Goal: Information Seeking & Learning: Find specific fact

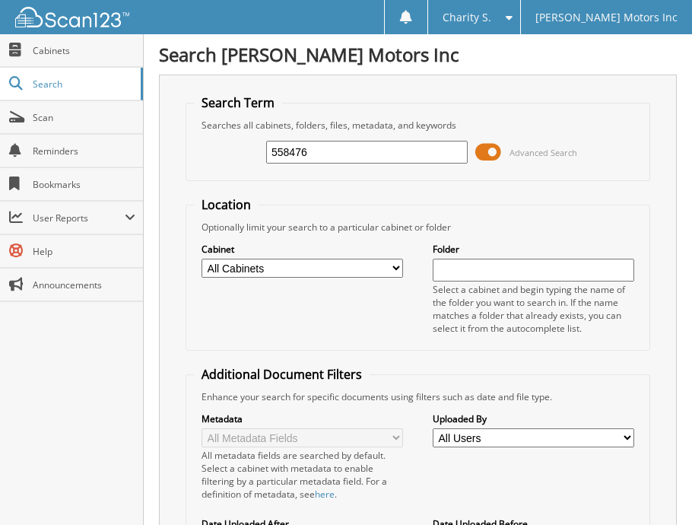
type input "558476"
click at [134, 308] on div "Close Cabinets Search Scan Reminders Bookmarks User Reports" at bounding box center [72, 279] width 144 height 490
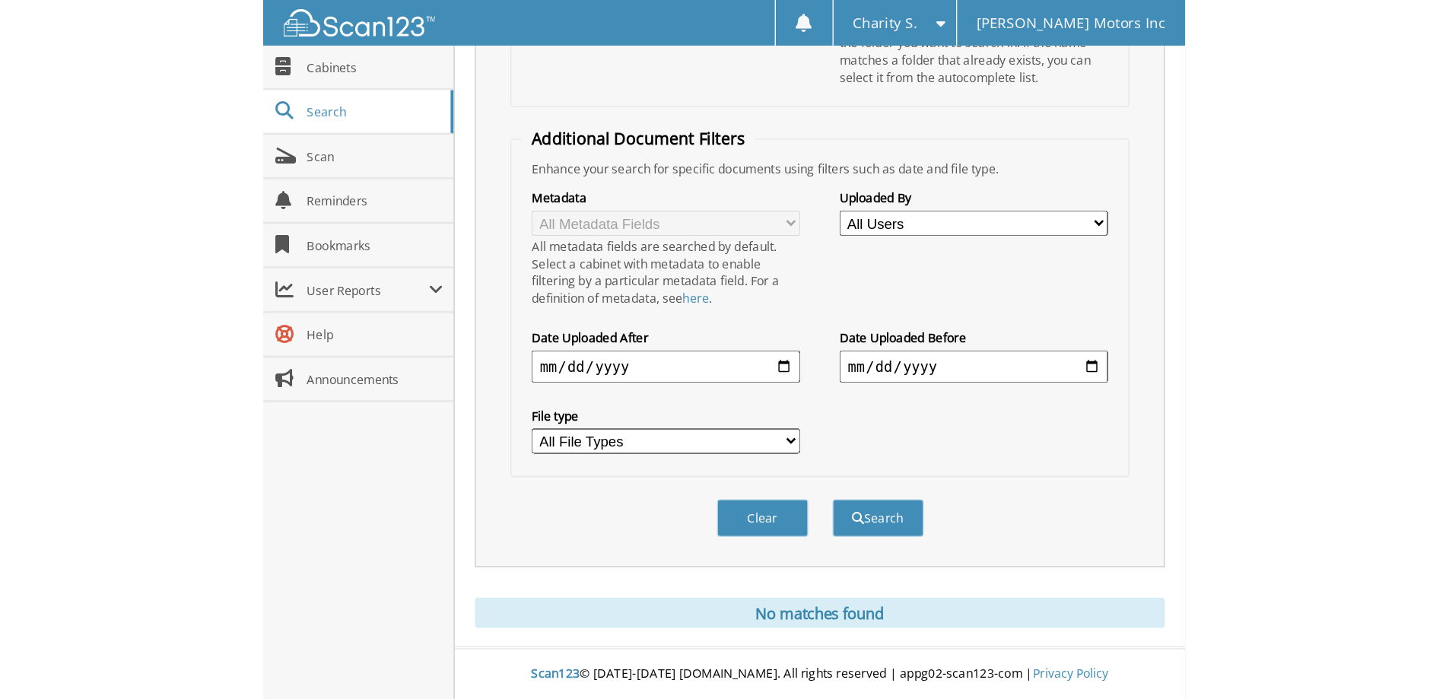
scroll to position [45, 0]
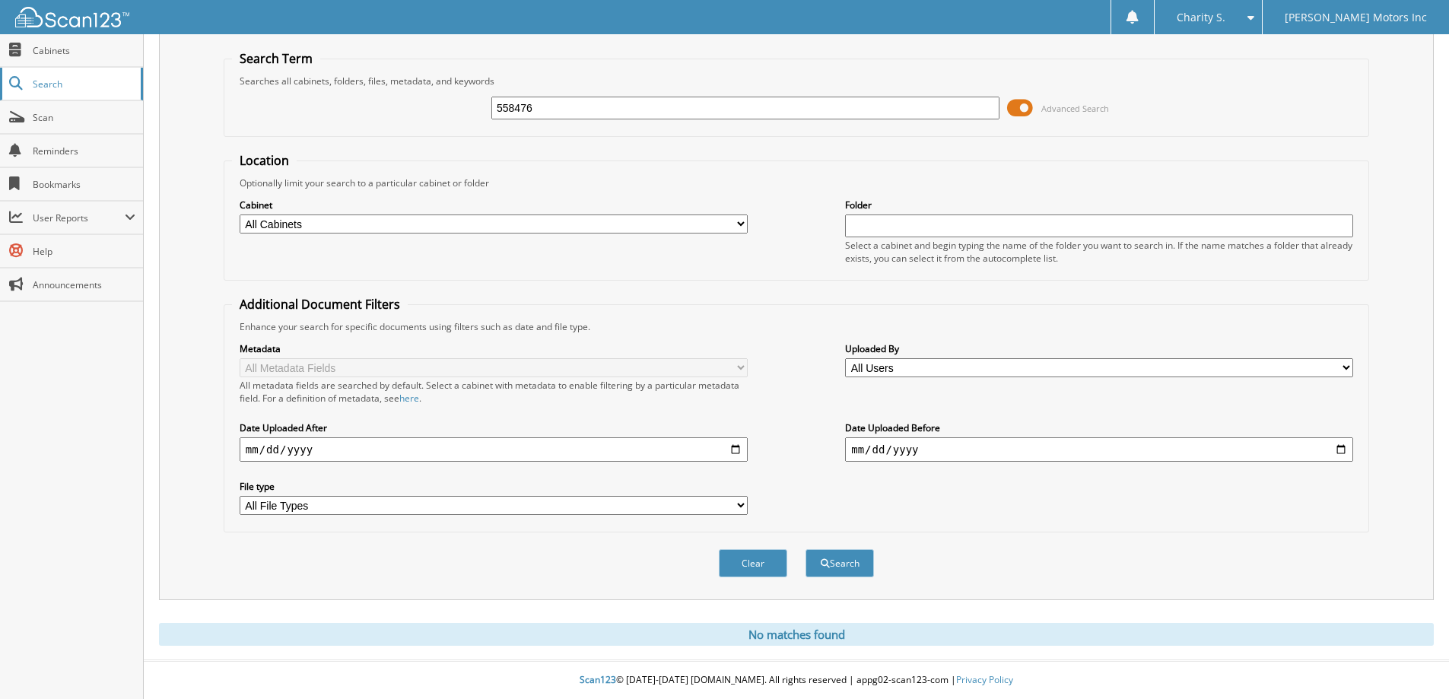
click at [86, 79] on span "Search" at bounding box center [83, 84] width 100 height 13
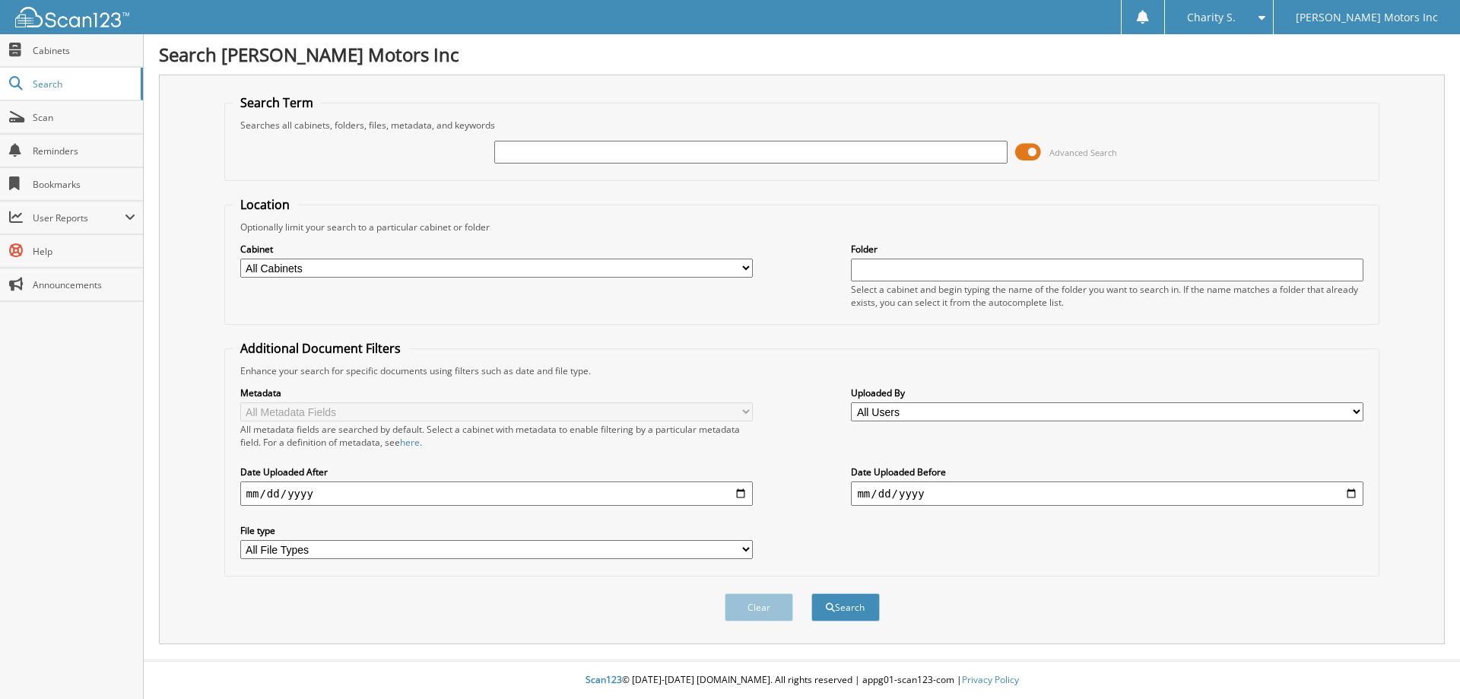
drag, startPoint x: 575, startPoint y: 146, endPoint x: 565, endPoint y: 139, distance: 12.0
click at [574, 148] on input "text" at bounding box center [750, 152] width 512 height 23
type input "558462"
click at [811, 593] on button "Search" at bounding box center [845, 607] width 68 height 28
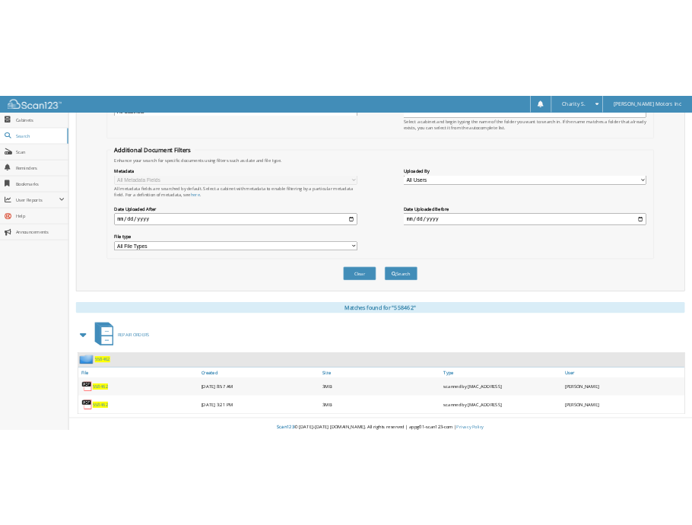
scroll to position [249, 0]
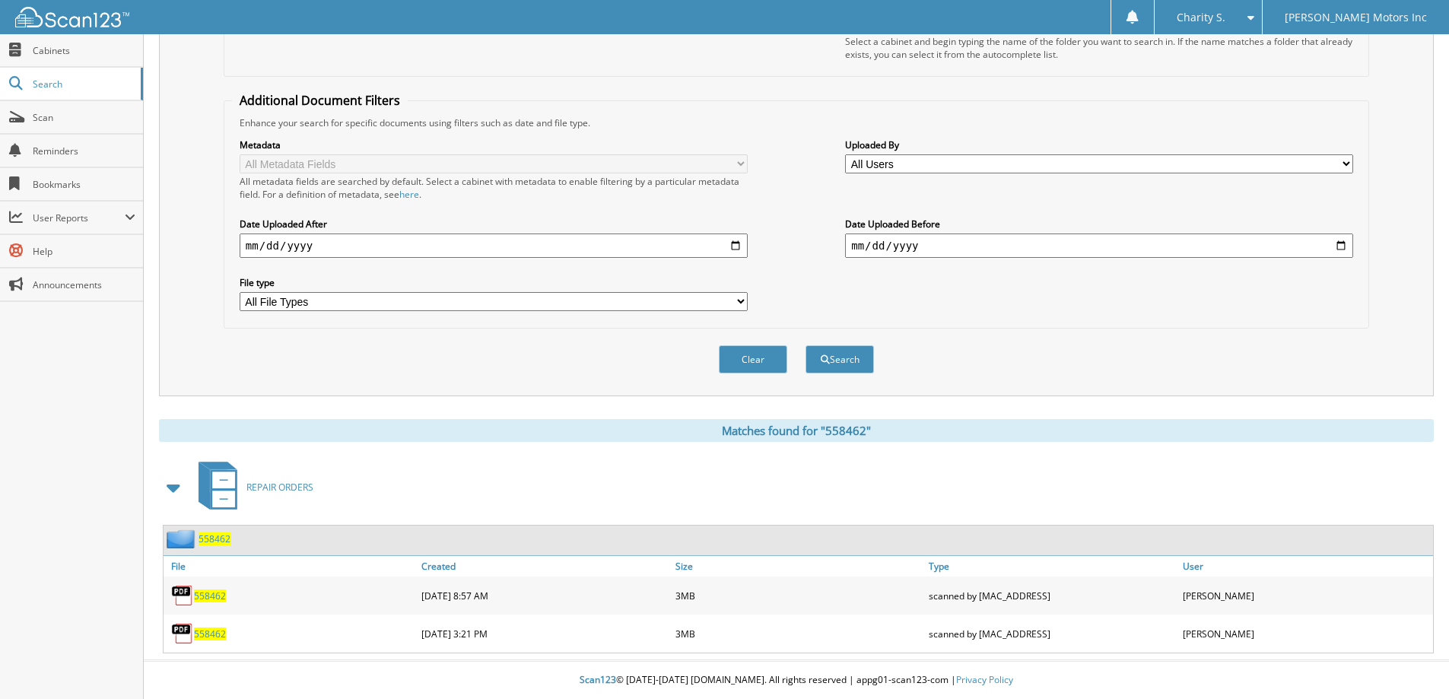
click at [210, 598] on span "558462" at bounding box center [210, 595] width 32 height 13
click at [185, 593] on img at bounding box center [182, 595] width 23 height 23
click at [202, 591] on span "558462" at bounding box center [210, 595] width 32 height 13
click at [200, 638] on span "558462" at bounding box center [210, 633] width 32 height 13
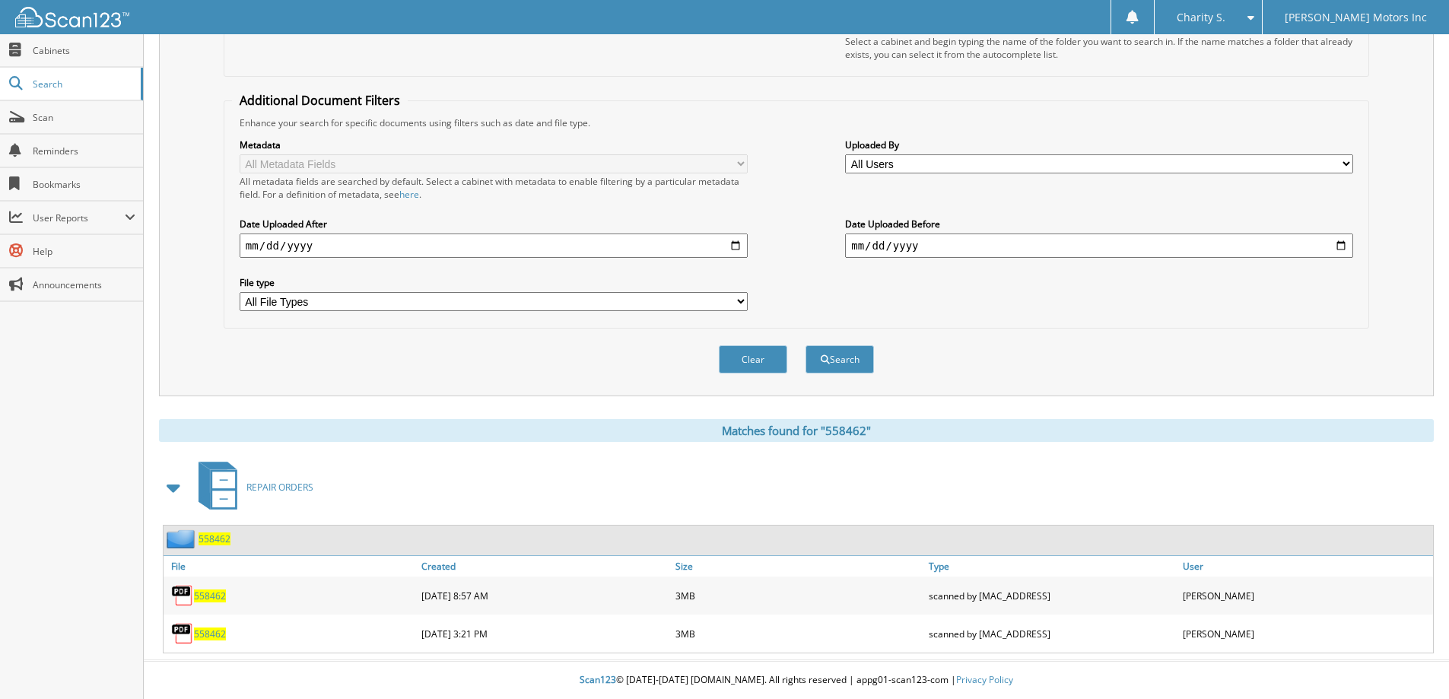
click at [183, 639] on img at bounding box center [182, 633] width 23 height 23
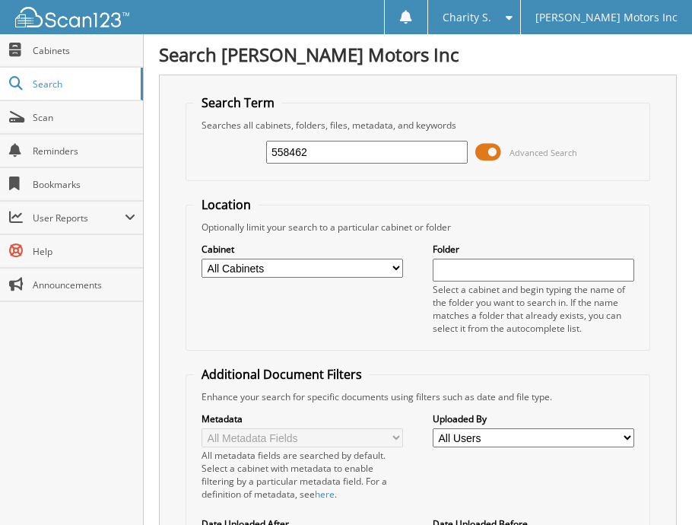
type input "558462"
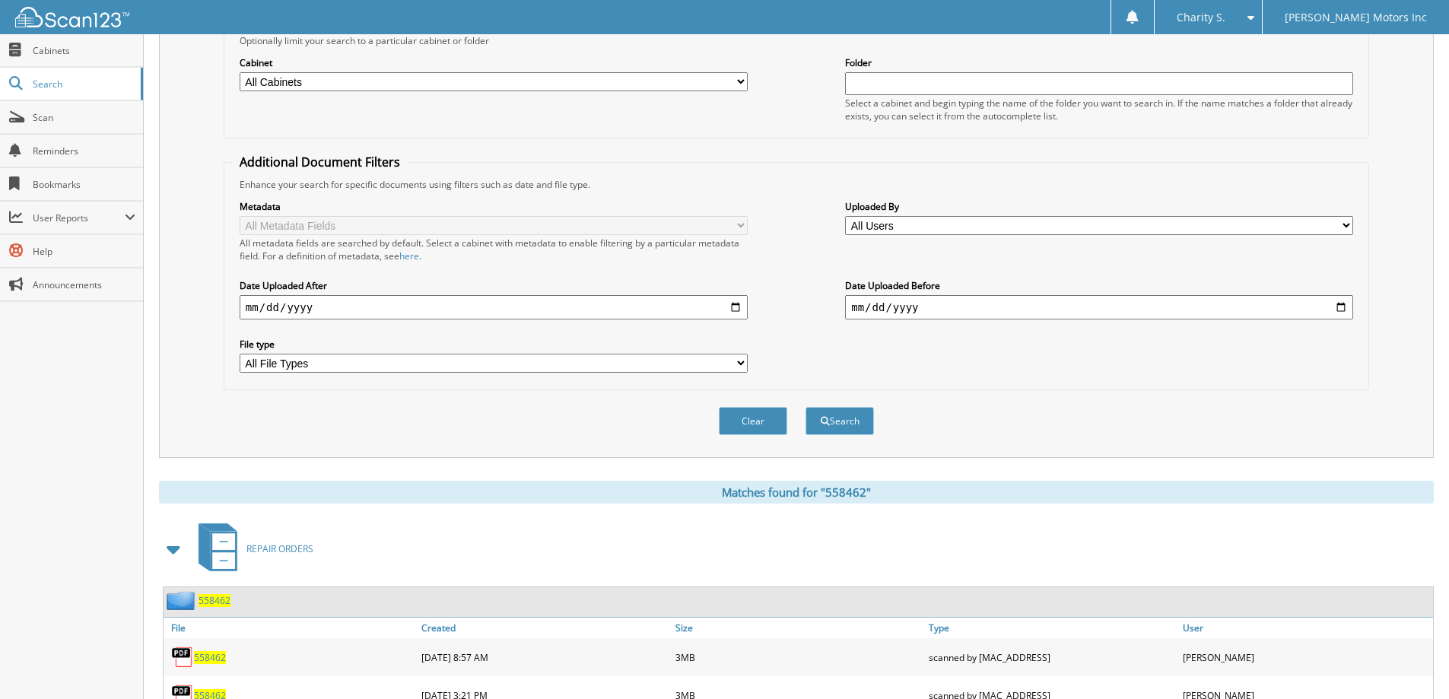
scroll to position [249, 0]
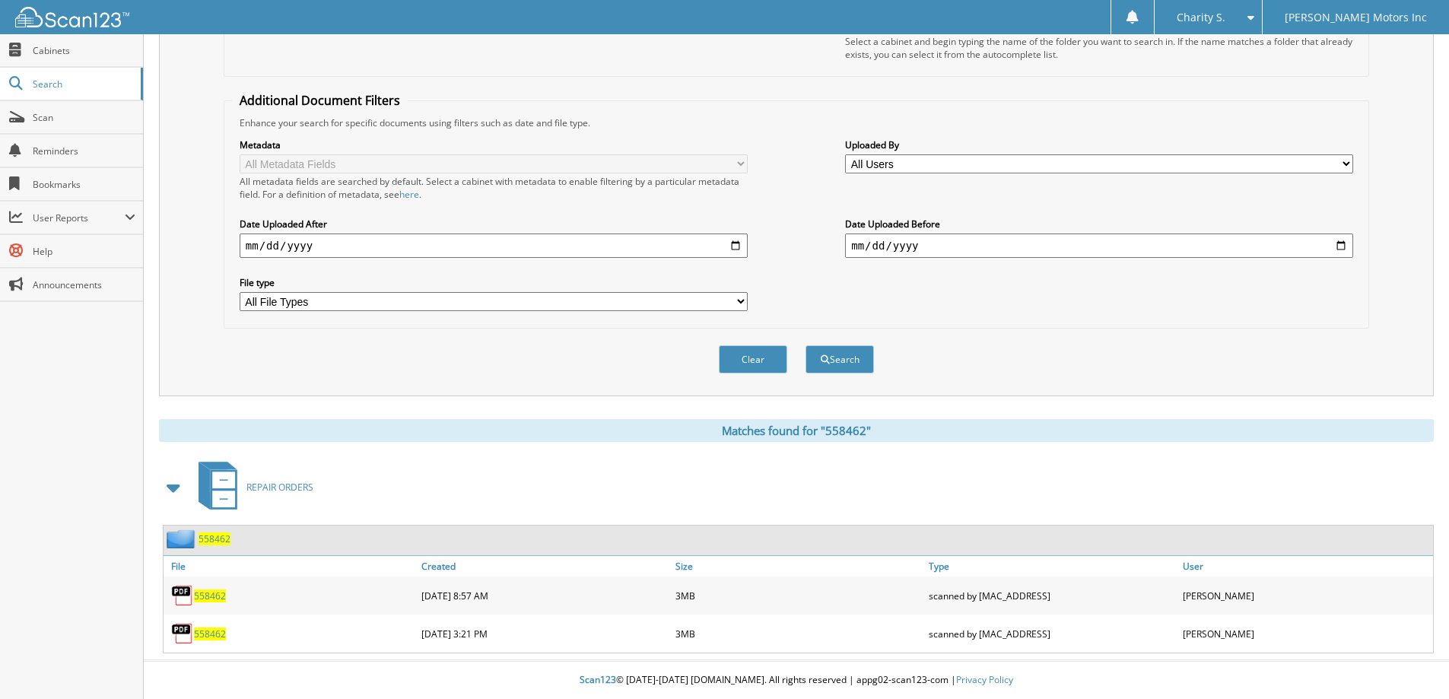
click at [203, 524] on span "558462" at bounding box center [210, 595] width 32 height 13
